Goal: Transaction & Acquisition: Purchase product/service

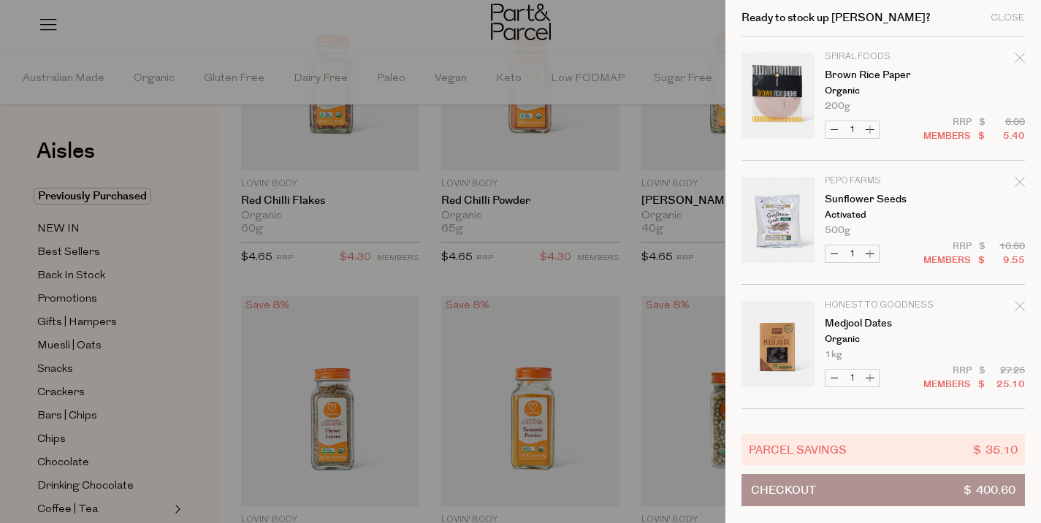
scroll to position [1276, 0]
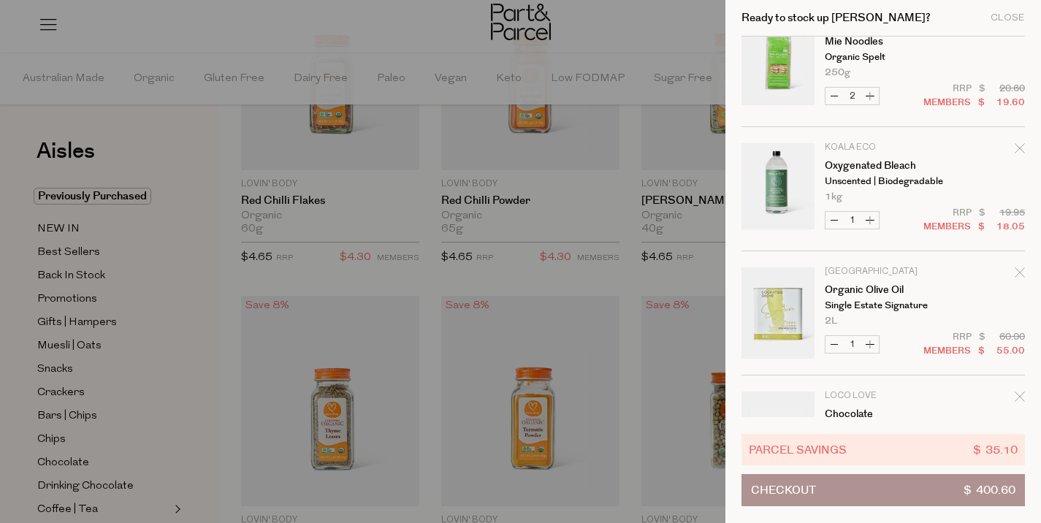
click at [223, 41] on div at bounding box center [520, 261] width 1041 height 523
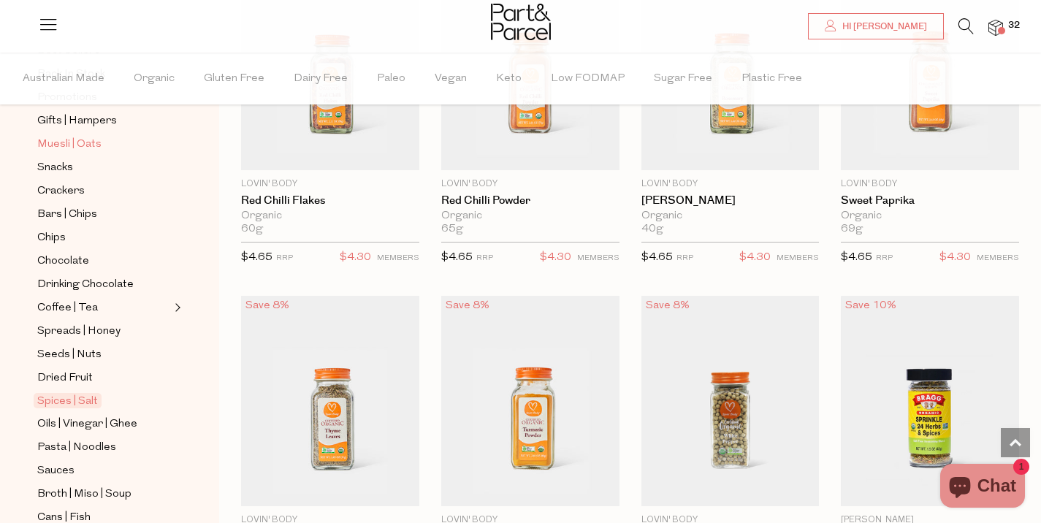
scroll to position [221, 0]
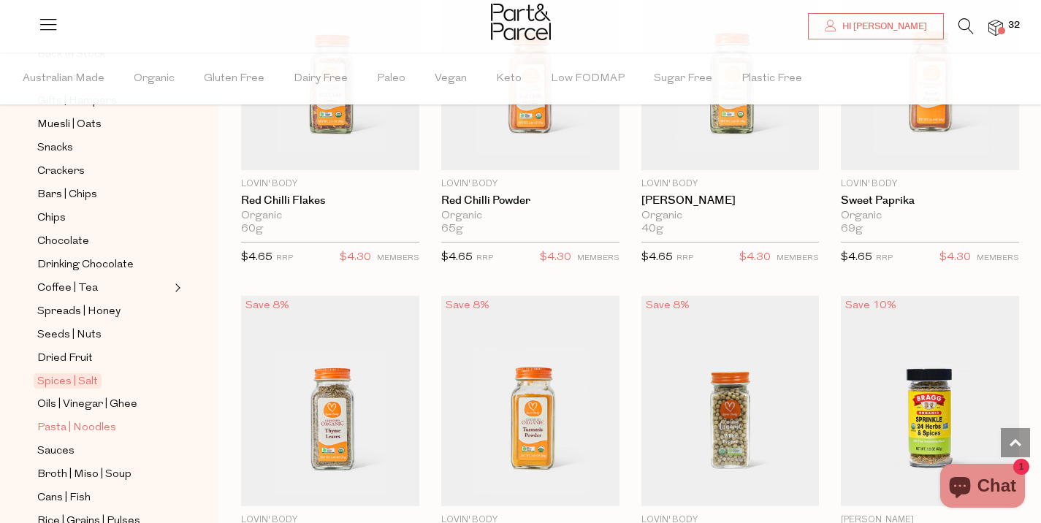
click at [78, 430] on span "Pasta | Noodles" at bounding box center [76, 428] width 79 height 18
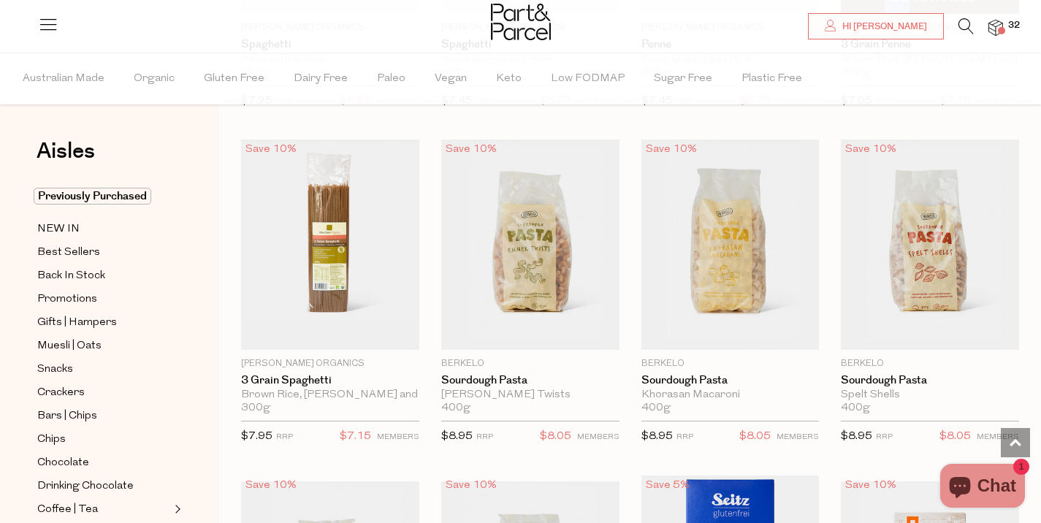
scroll to position [1477, 0]
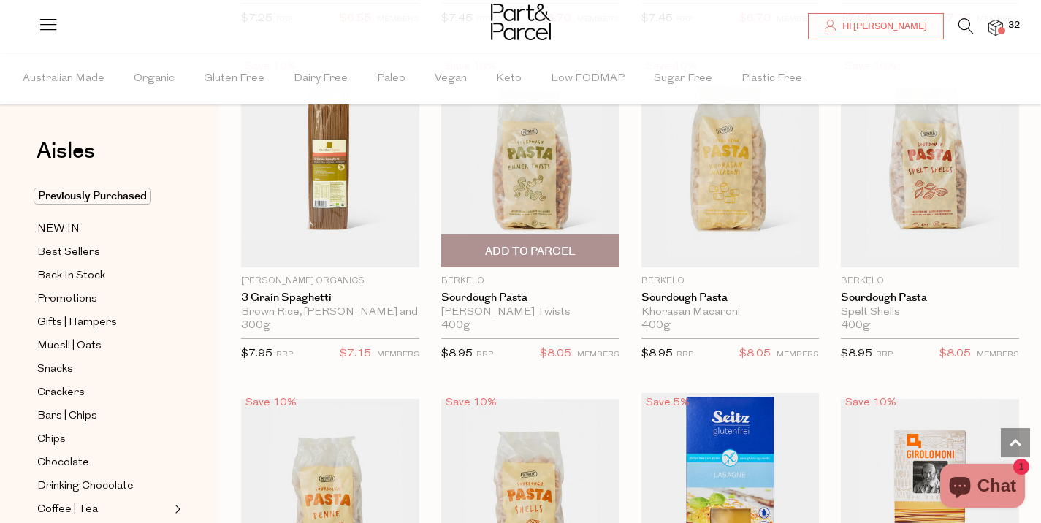
click at [559, 247] on span "Add To Parcel" at bounding box center [530, 251] width 91 height 15
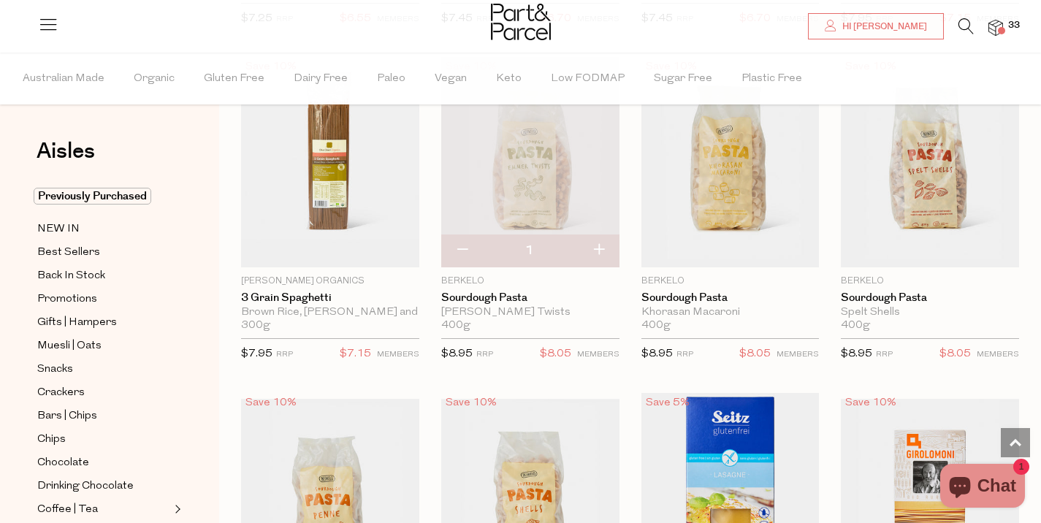
click at [465, 248] on button "button" at bounding box center [462, 251] width 42 height 32
type input "0"
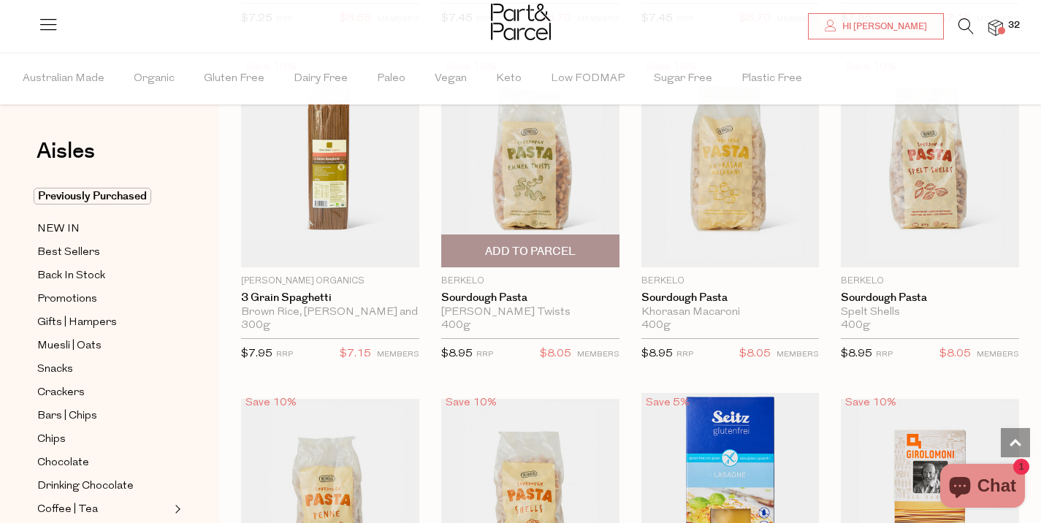
click at [531, 246] on span "Add to Parcel" at bounding box center [530, 251] width 91 height 15
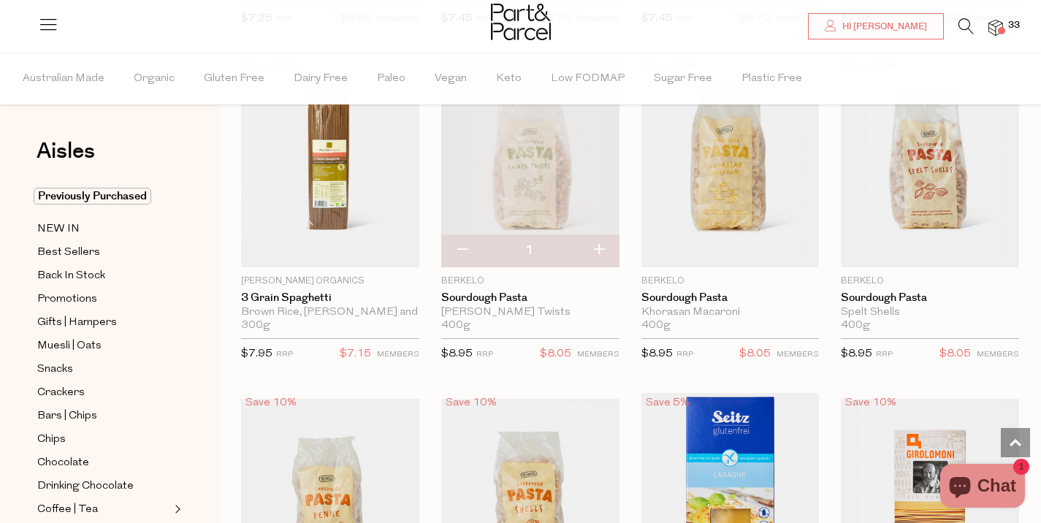
click at [604, 249] on button "button" at bounding box center [599, 251] width 42 height 32
type input "2"
click at [601, 251] on button "button" at bounding box center [599, 251] width 42 height 32
type input "3"
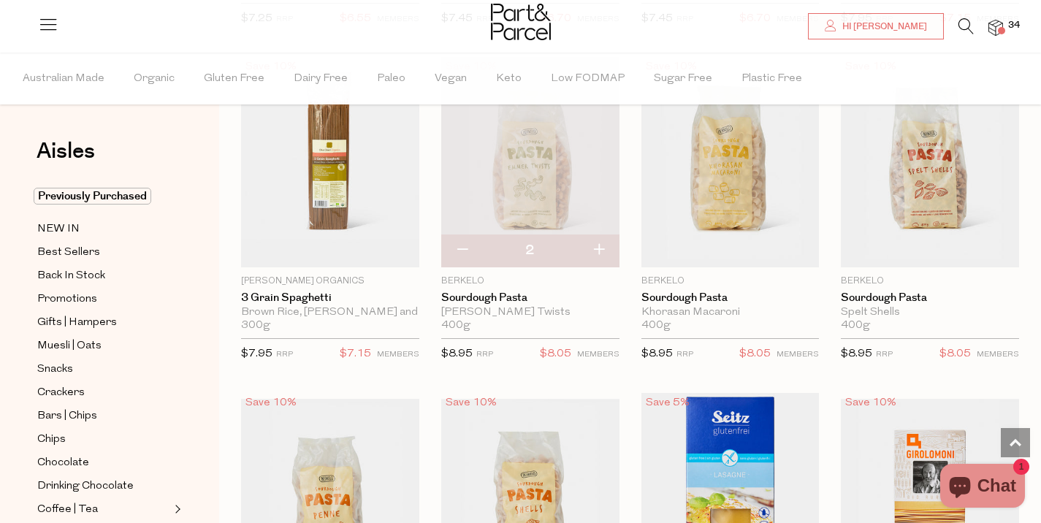
type input "3"
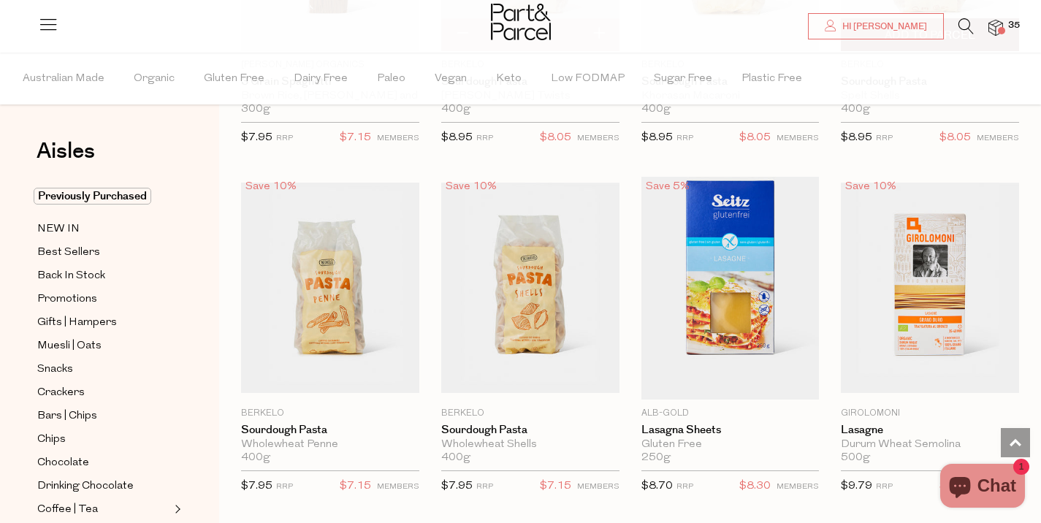
scroll to position [1694, 0]
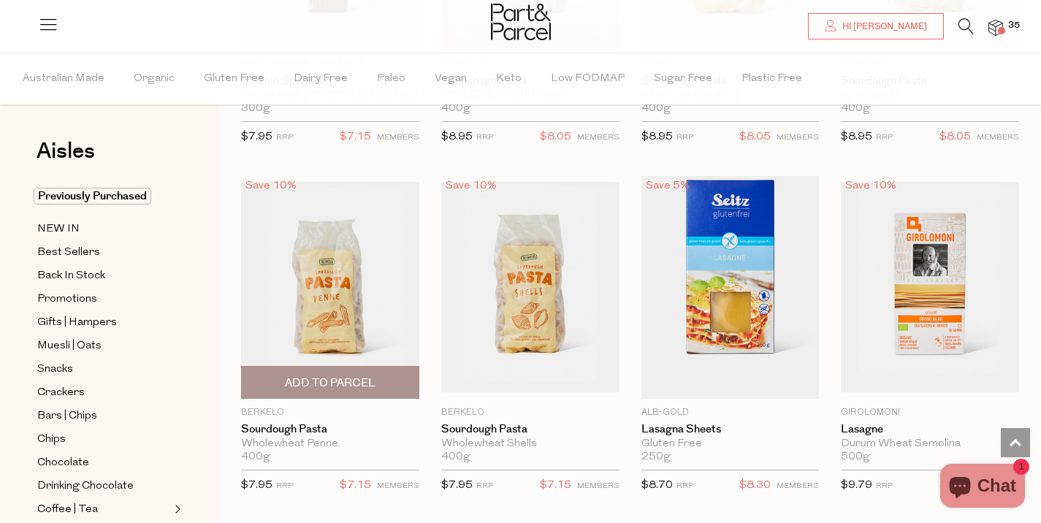
click at [375, 378] on span "Add To Parcel" at bounding box center [331, 382] width 170 height 31
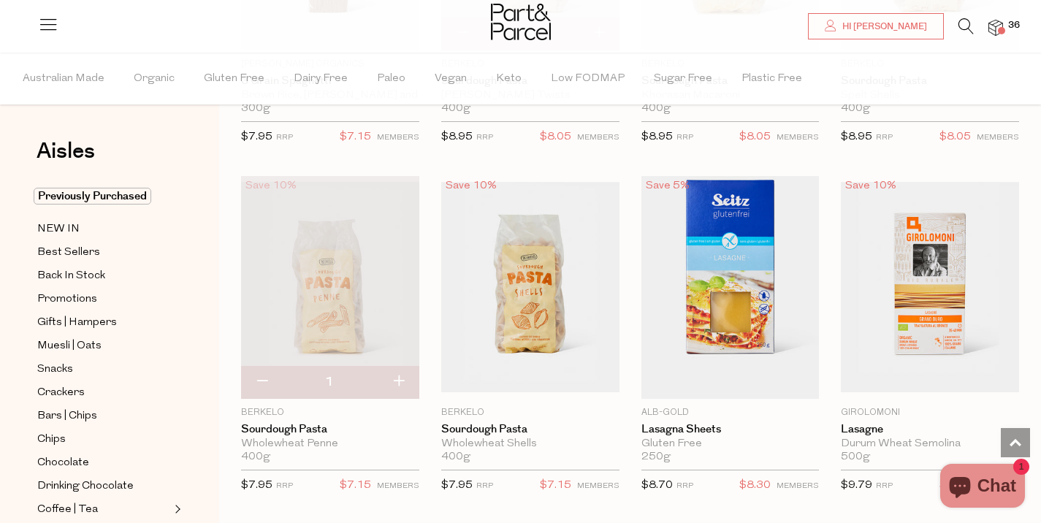
click at [396, 376] on button "button" at bounding box center [399, 382] width 42 height 32
type input "2"
click at [398, 379] on button "button" at bounding box center [399, 382] width 42 height 32
type input "3"
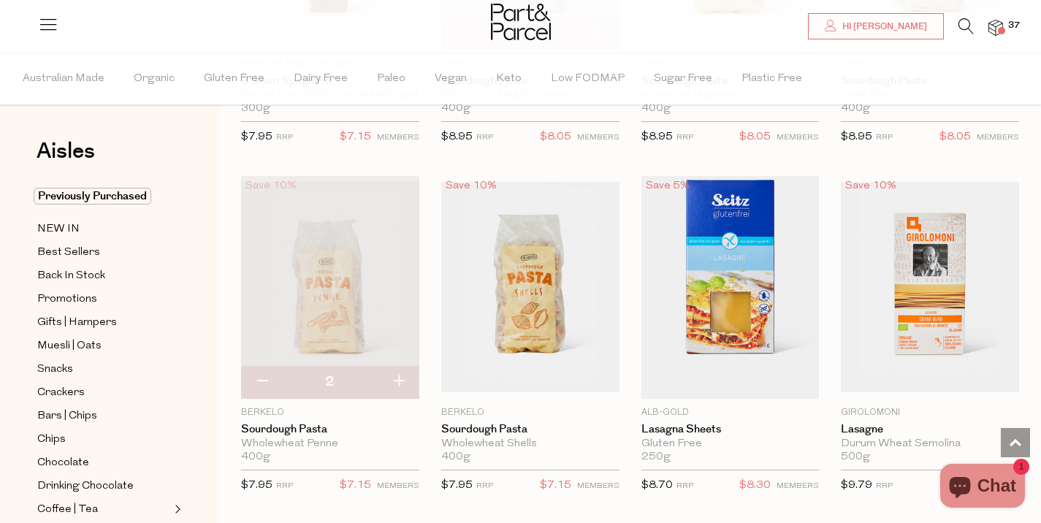
type input "3"
click at [398, 376] on button "button" at bounding box center [399, 382] width 42 height 32
type input "4"
click at [400, 381] on button "button" at bounding box center [399, 382] width 42 height 32
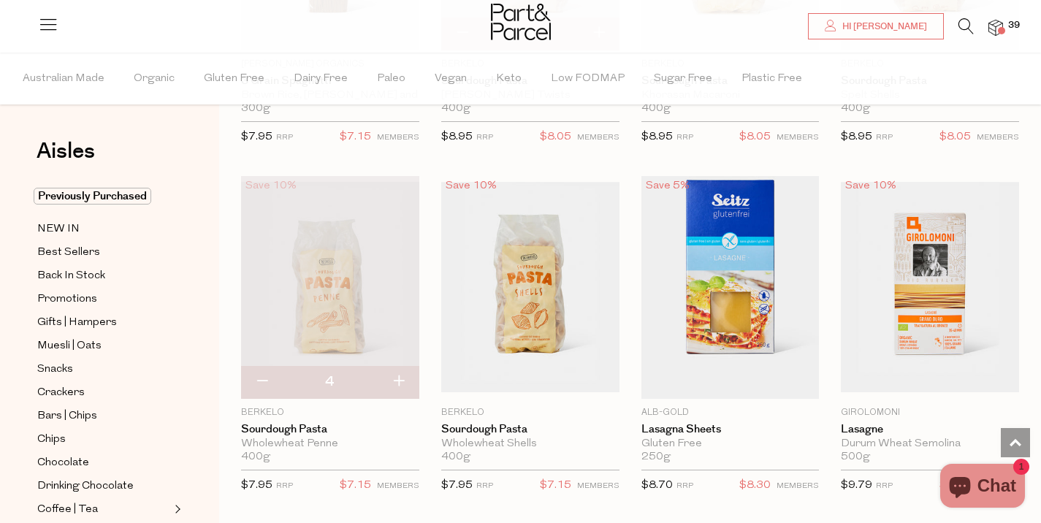
type input "5"
click at [401, 381] on button "button" at bounding box center [399, 382] width 42 height 32
type input "6"
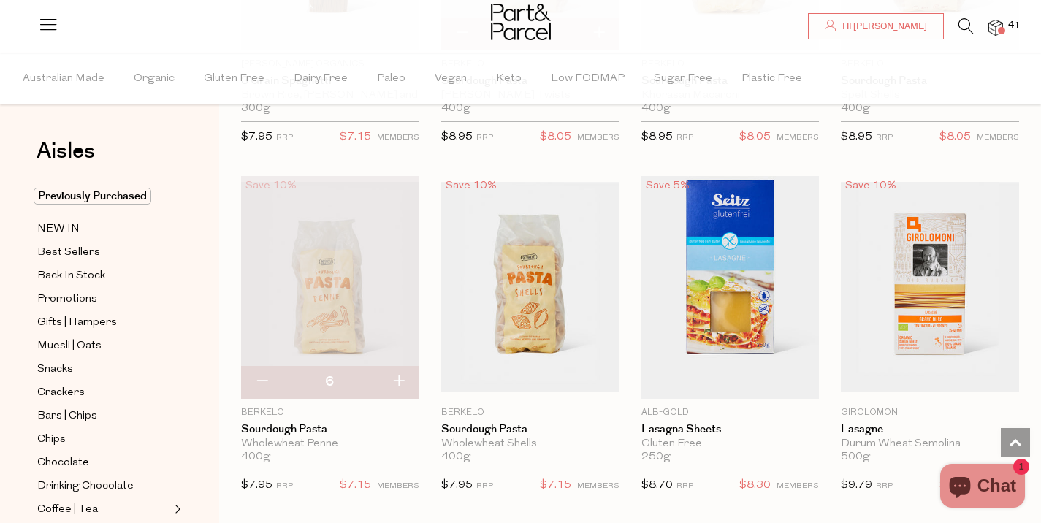
click at [401, 380] on button "button" at bounding box center [399, 382] width 42 height 32
type input "7"
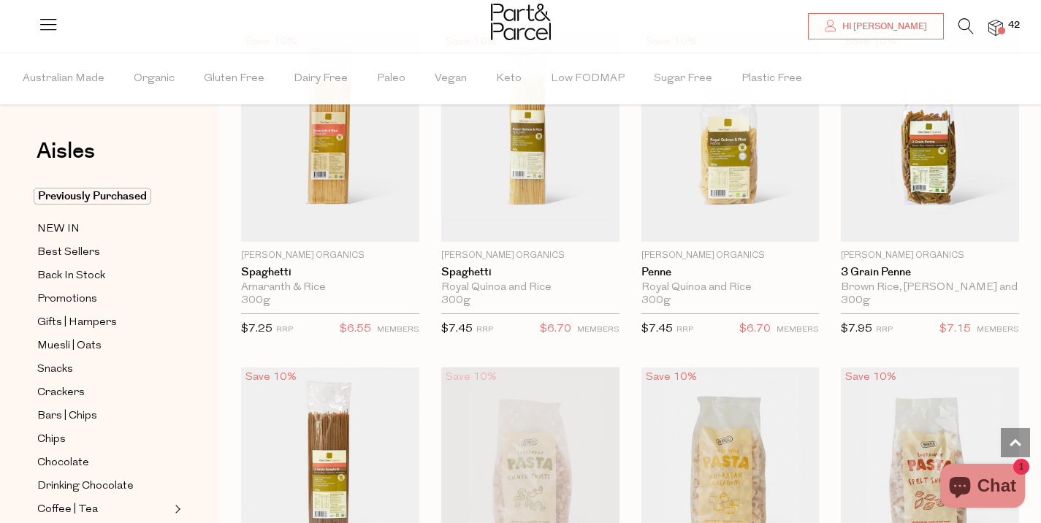
scroll to position [975, 0]
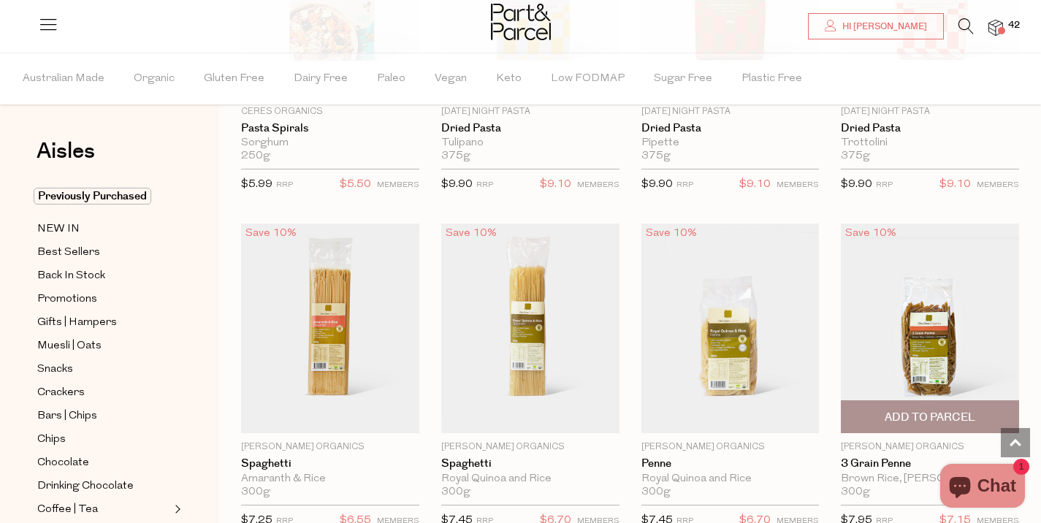
click at [881, 412] on span "Add To Parcel" at bounding box center [930, 416] width 170 height 31
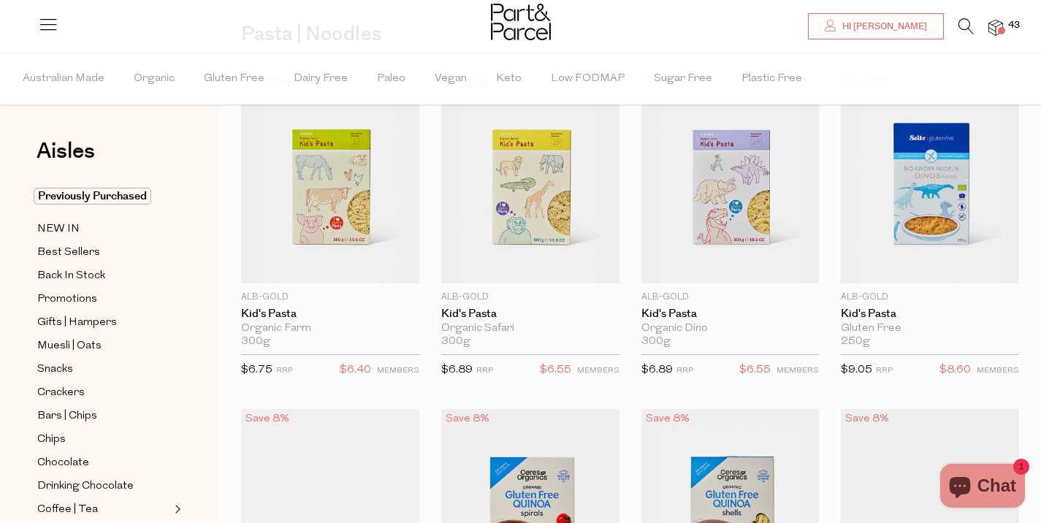
scroll to position [16, 0]
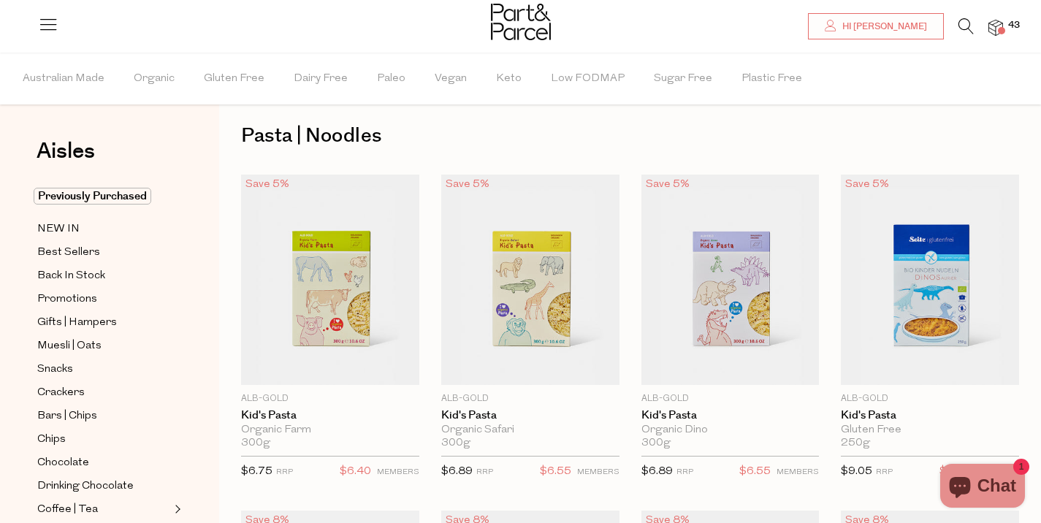
click at [1003, 28] on span at bounding box center [1001, 30] width 7 height 7
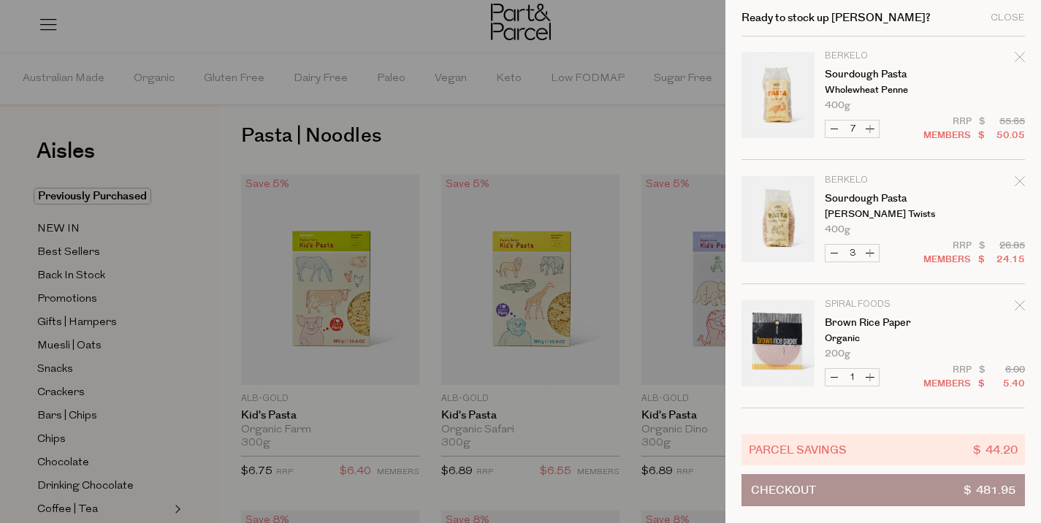
scroll to position [0, 0]
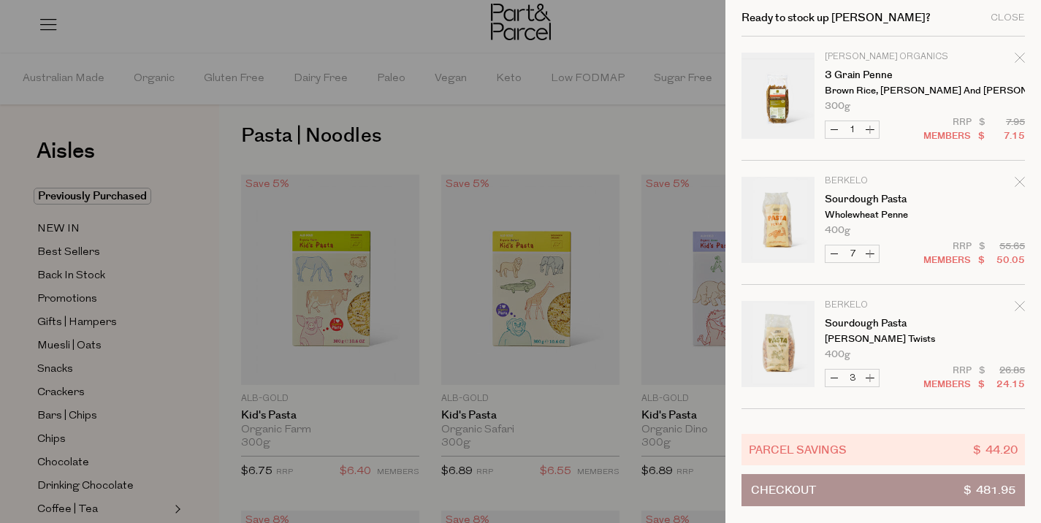
click at [1015, 58] on icon "Remove 3 Grain Penne" at bounding box center [1020, 58] width 10 height 10
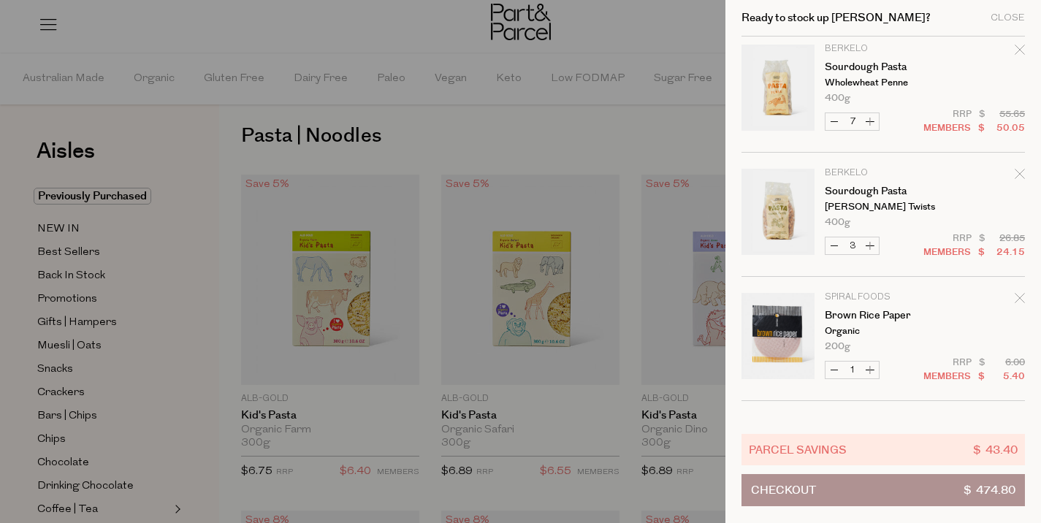
scroll to position [9, 0]
click at [832, 119] on button "Decrease Sourdough Pasta" at bounding box center [835, 120] width 18 height 17
type input "6"
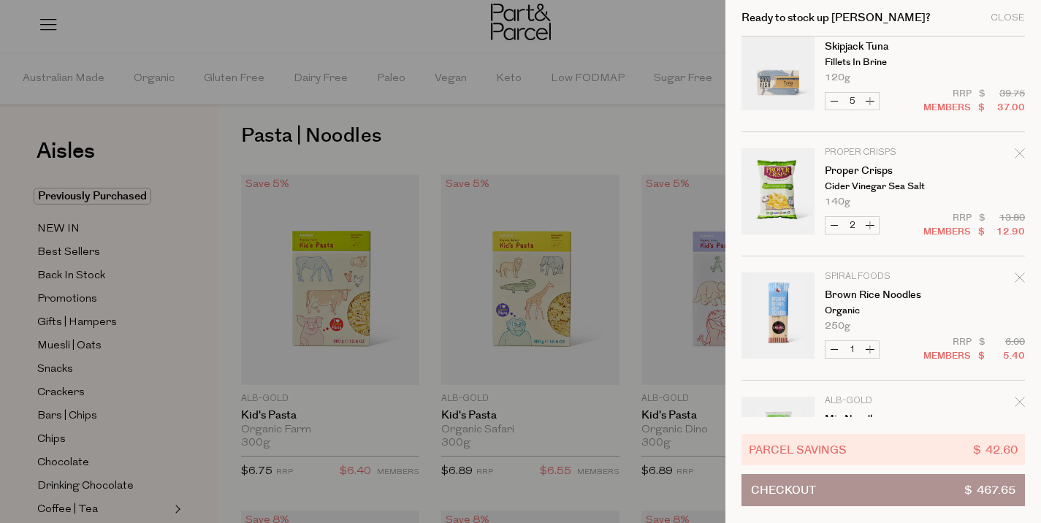
scroll to position [1139, 0]
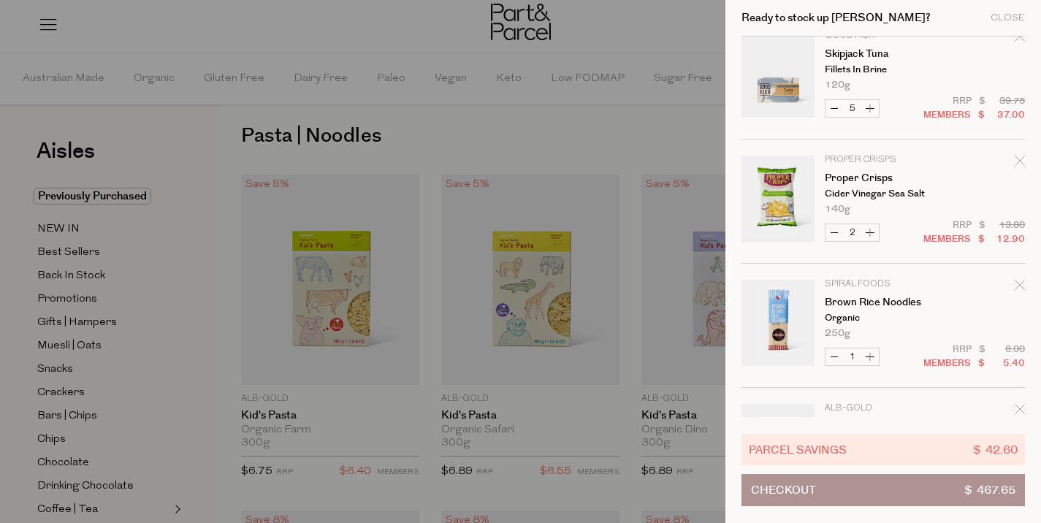
click at [832, 108] on button "Decrease Skipjack Tuna" at bounding box center [835, 108] width 18 height 17
type input "4"
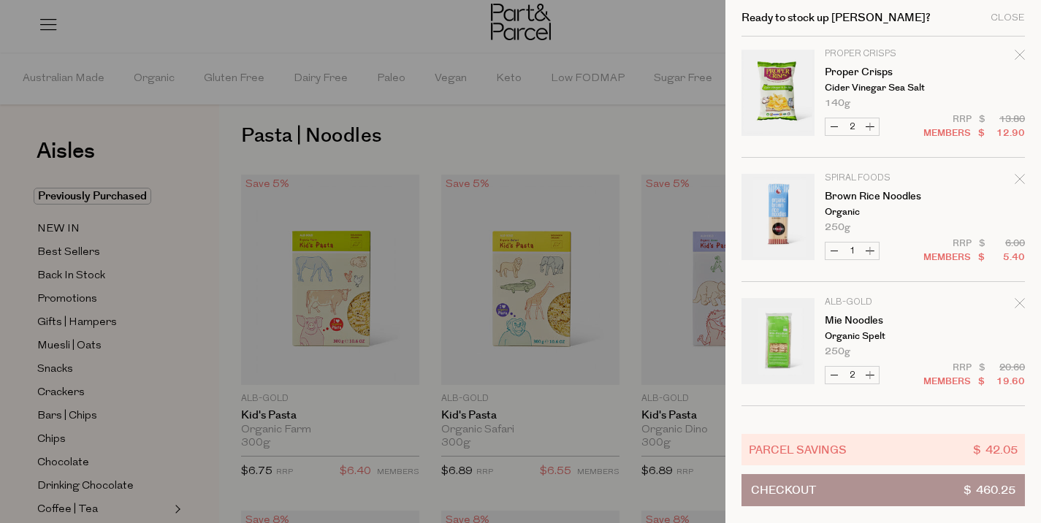
scroll to position [1248, 0]
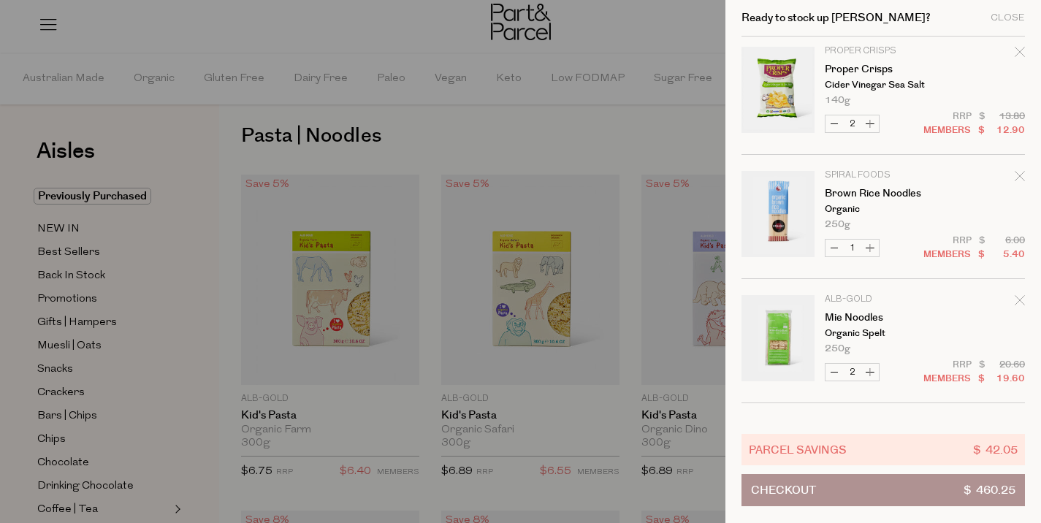
click at [1017, 180] on icon "Remove Brown Rice Noodles" at bounding box center [1020, 176] width 10 height 10
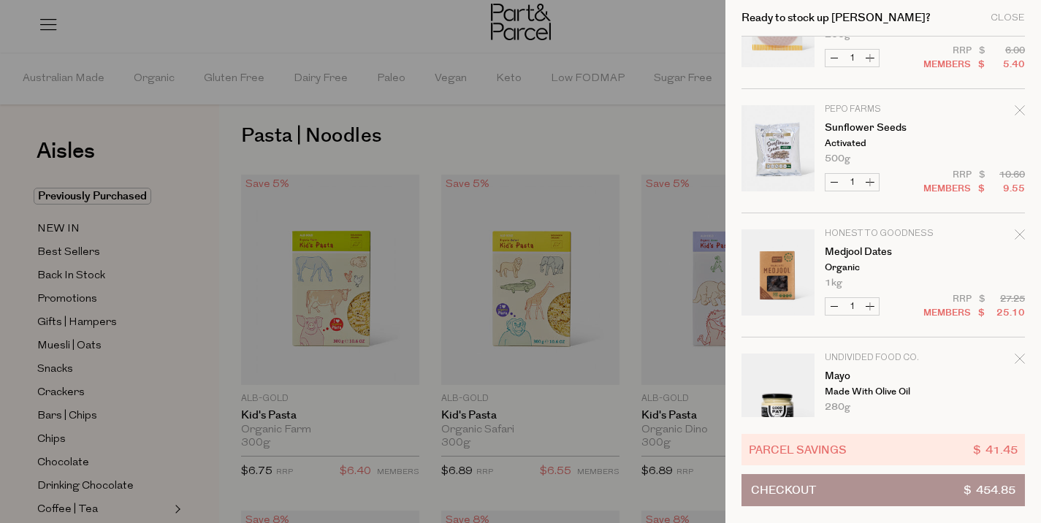
scroll to position [0, 0]
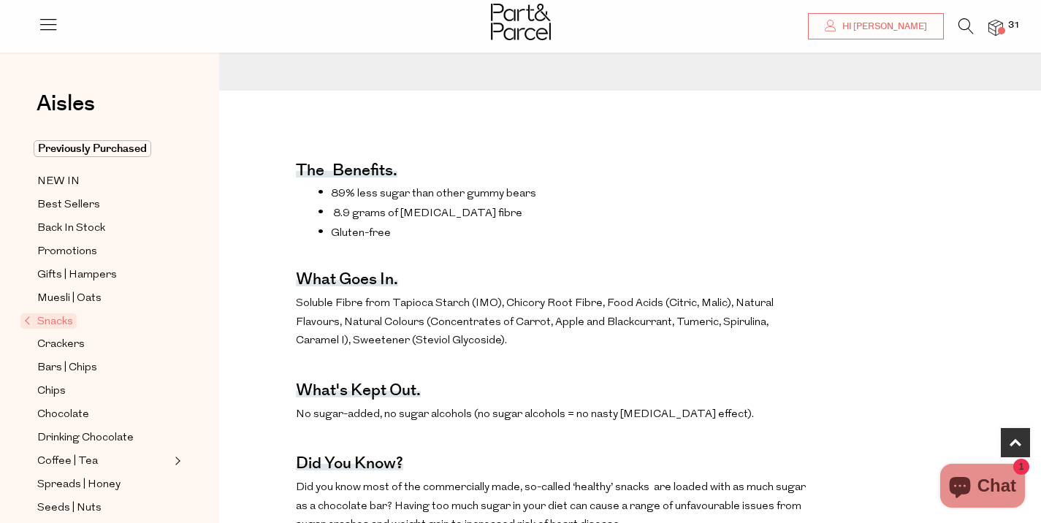
scroll to position [431, 0]
